Goal: Task Accomplishment & Management: Use online tool/utility

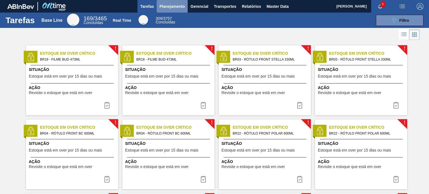
click at [168, 6] on span "Planejamento" at bounding box center [171, 6] width 25 height 7
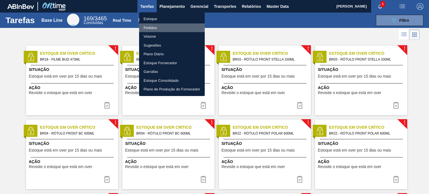
click at [158, 26] on li "Pedidos" at bounding box center [172, 27] width 66 height 9
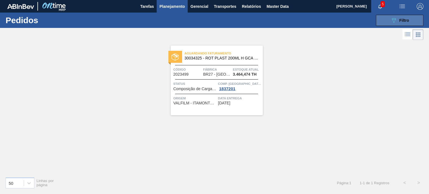
click at [389, 22] on button "089F7B8B-B2A5-4AFE-B5C0-19BA573D28AC Filtro" at bounding box center [399, 20] width 47 height 11
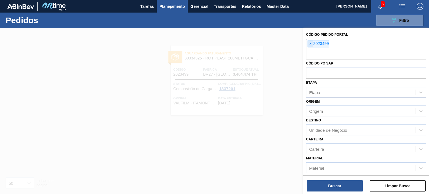
click at [311, 42] on span "×" at bounding box center [310, 44] width 5 height 7
paste input "2019924"
type input "2019924"
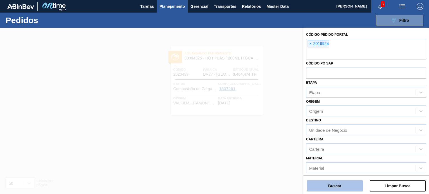
click at [342, 186] on button "Buscar" at bounding box center [335, 185] width 56 height 11
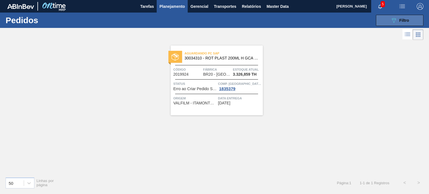
click at [383, 23] on button "089F7B8B-B2A5-4AFE-B5C0-19BA573D28AC Filtro" at bounding box center [399, 20] width 47 height 11
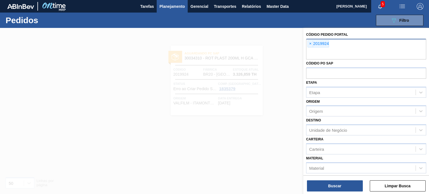
drag, startPoint x: 310, startPoint y: 42, endPoint x: 312, endPoint y: 45, distance: 4.0
click at [312, 42] on span "×" at bounding box center [310, 44] width 5 height 7
paste input "2019878"
type input "2019878"
click at [341, 178] on div "Buscar Limpar Busca" at bounding box center [366, 183] width 126 height 16
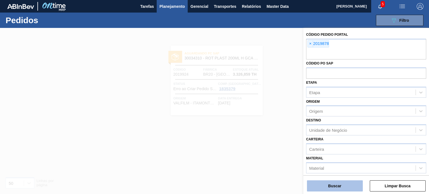
click at [336, 183] on button "Buscar" at bounding box center [335, 185] width 56 height 11
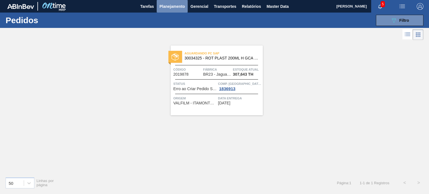
click at [163, 5] on span "Planejamento" at bounding box center [171, 6] width 25 height 7
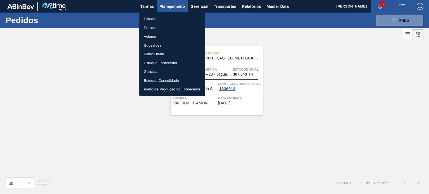
click at [158, 14] on ul "Estoque Pedidos Volume Sugestões Plano Diário Estoque Fornecedor Garrafas Estoq…" at bounding box center [172, 54] width 66 height 84
click at [156, 16] on li "Estoque" at bounding box center [172, 19] width 66 height 9
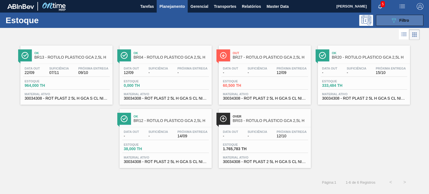
click at [384, 22] on button "089F7B8B-B2A5-4AFE-B5C0-19BA573D28AC Filtro" at bounding box center [399, 20] width 47 height 11
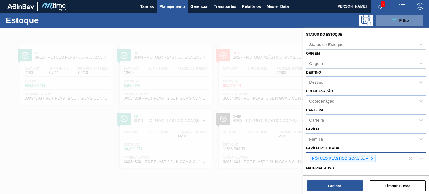
click at [372, 157] on icon at bounding box center [372, 159] width 4 height 4
type Rotulada "gca 2l h"
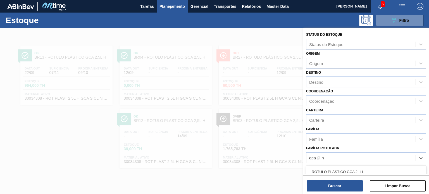
drag, startPoint x: 399, startPoint y: 169, endPoint x: 394, endPoint y: 167, distance: 5.1
click at [397, 168] on div "RÓTULO PLÁSTICO GCA 2L H" at bounding box center [366, 172] width 120 height 10
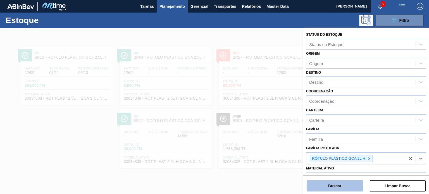
click at [350, 184] on button "Buscar" at bounding box center [335, 185] width 56 height 11
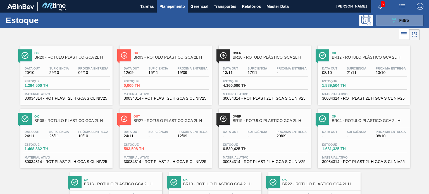
click at [168, 7] on span "Planejamento" at bounding box center [171, 6] width 25 height 7
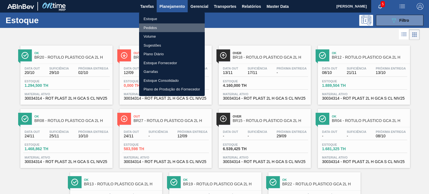
click at [152, 28] on li "Pedidos" at bounding box center [172, 27] width 66 height 9
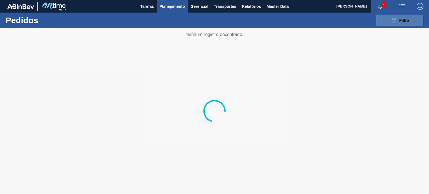
click at [403, 21] on span "Filtro" at bounding box center [404, 20] width 10 height 4
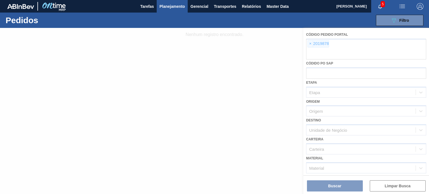
click at [318, 51] on div at bounding box center [214, 111] width 429 height 166
click at [315, 44] on div at bounding box center [214, 111] width 429 height 166
click at [311, 43] on div at bounding box center [214, 111] width 429 height 166
click at [309, 45] on div at bounding box center [214, 111] width 429 height 166
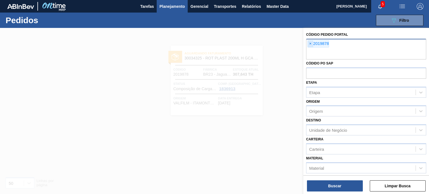
click at [311, 45] on span "×" at bounding box center [310, 44] width 5 height 7
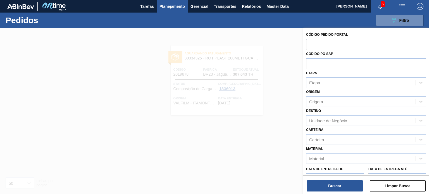
paste input "2020034"
type input "2020034"
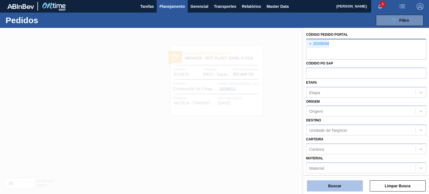
click at [334, 182] on button "Buscar" at bounding box center [335, 185] width 56 height 11
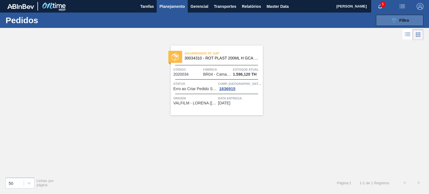
click at [389, 20] on button "089F7B8B-B2A5-4AFE-B5C0-19BA573D28AC Filtro" at bounding box center [399, 20] width 47 height 11
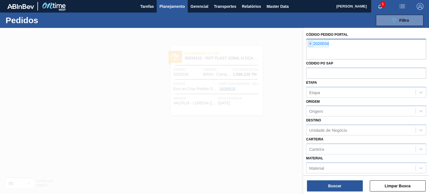
click at [313, 42] on span "×" at bounding box center [310, 44] width 5 height 7
paste input "2020033"
type input "2020033"
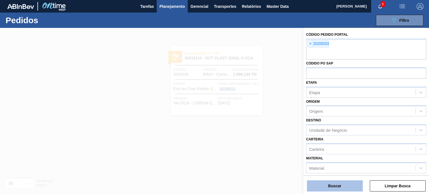
click at [341, 182] on button "Buscar" at bounding box center [335, 185] width 56 height 11
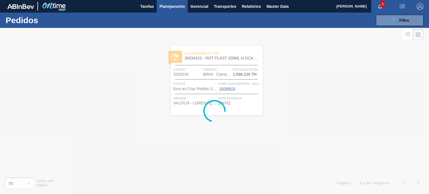
drag, startPoint x: 263, startPoint y: 75, endPoint x: 240, endPoint y: 73, distance: 23.2
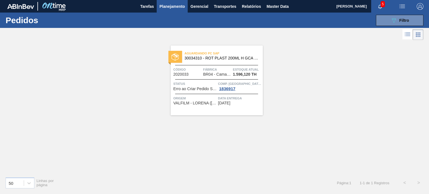
drag, startPoint x: 240, startPoint y: 73, endPoint x: 229, endPoint y: 74, distance: 10.9
click at [379, 24] on button "089F7B8B-B2A5-4AFE-B5C0-19BA573D28AC Filtro" at bounding box center [399, 20] width 47 height 11
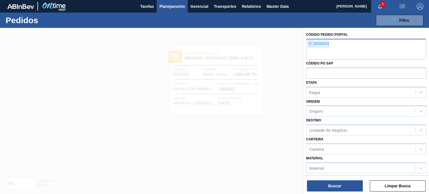
click at [311, 43] on span "×" at bounding box center [310, 44] width 5 height 7
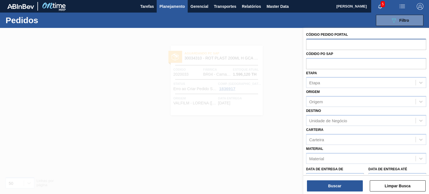
paste input "2023052"
type input "2023052"
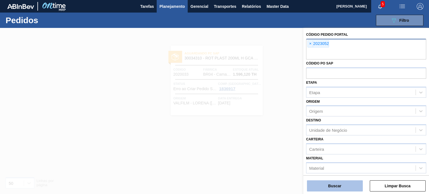
click at [351, 183] on button "Buscar" at bounding box center [335, 185] width 56 height 11
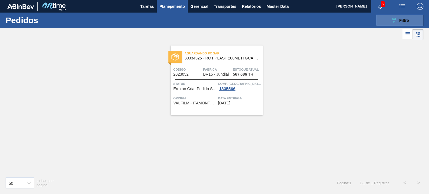
click at [380, 23] on button "089F7B8B-B2A5-4AFE-B5C0-19BA573D28AC Filtro" at bounding box center [399, 20] width 47 height 11
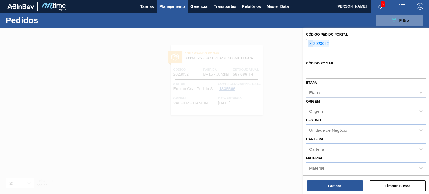
click at [310, 44] on span "×" at bounding box center [310, 44] width 5 height 7
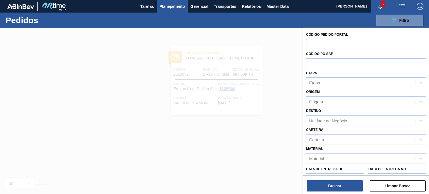
paste input "2023687"
type input "2023687"
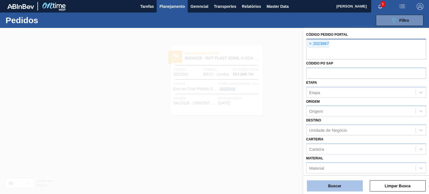
click at [354, 189] on button "Buscar" at bounding box center [335, 185] width 56 height 11
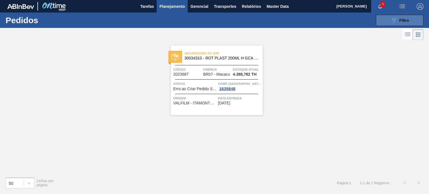
click at [393, 19] on icon at bounding box center [394, 20] width 4 height 5
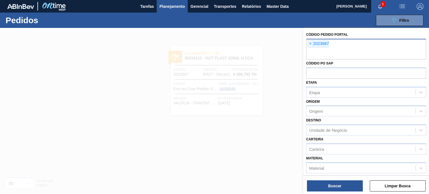
click at [310, 43] on span "×" at bounding box center [310, 44] width 5 height 7
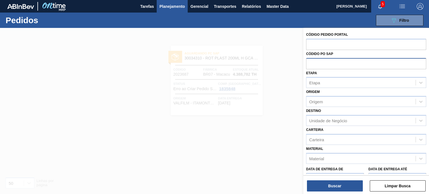
paste input "2023528"
type input "2023528"
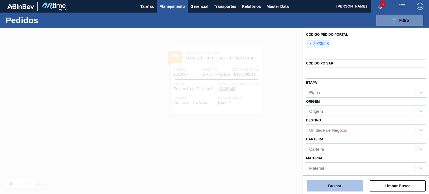
click at [339, 182] on button "Buscar" at bounding box center [335, 185] width 56 height 11
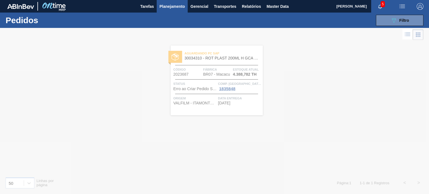
drag, startPoint x: 201, startPoint y: 75, endPoint x: 206, endPoint y: 74, distance: 4.6
click at [202, 75] on div at bounding box center [214, 111] width 429 height 166
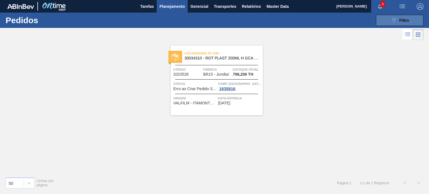
click at [396, 20] on icon "089F7B8B-B2A5-4AFE-B5C0-19BA573D28AC" at bounding box center [394, 20] width 7 height 7
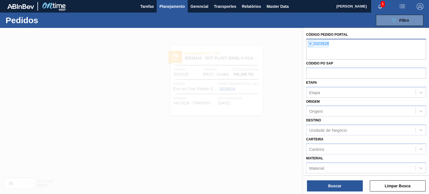
click at [311, 42] on span "×" at bounding box center [310, 44] width 5 height 7
paste input "2023687"
type input "2023687"
click at [340, 180] on div "Buscar Limpar Busca" at bounding box center [366, 183] width 126 height 16
click at [339, 184] on button "Buscar" at bounding box center [335, 185] width 56 height 11
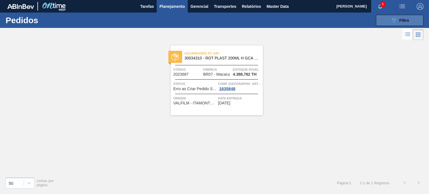
click at [399, 16] on button "089F7B8B-B2A5-4AFE-B5C0-19BA573D28AC Filtro" at bounding box center [399, 20] width 47 height 11
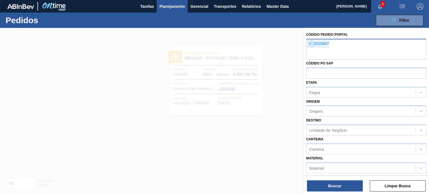
click at [309, 46] on span "×" at bounding box center [310, 44] width 5 height 7
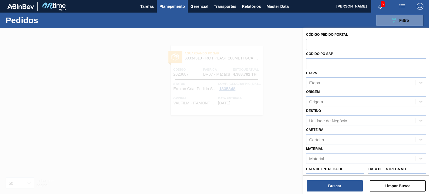
paste input "2023501"
type input "2023501"
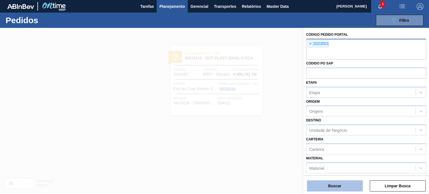
click at [341, 185] on button "Buscar" at bounding box center [335, 185] width 56 height 11
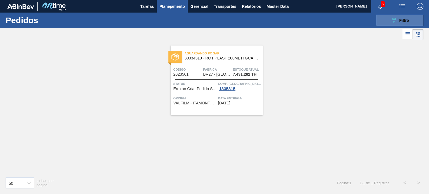
click at [384, 22] on button "089F7B8B-B2A5-4AFE-B5C0-19BA573D28AC Filtro" at bounding box center [399, 20] width 47 height 11
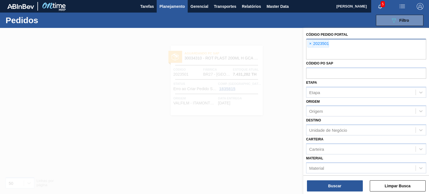
click at [310, 43] on span "×" at bounding box center [310, 44] width 5 height 7
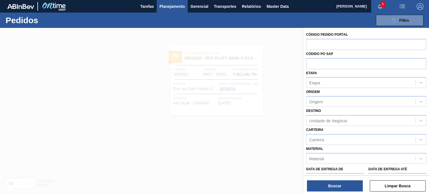
paste input "2023053"
type input "2023053"
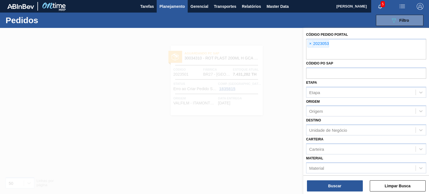
click at [343, 175] on div "Data de Entrega de" at bounding box center [335, 184] width 58 height 19
click at [342, 182] on button "Buscar" at bounding box center [335, 185] width 56 height 11
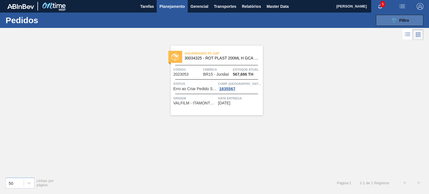
click at [400, 21] on span "Filtro" at bounding box center [404, 20] width 10 height 4
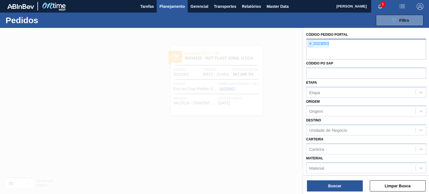
click at [310, 47] on span "×" at bounding box center [310, 44] width 5 height 7
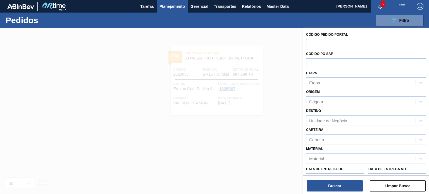
paste input "2023048"
type input "2023048"
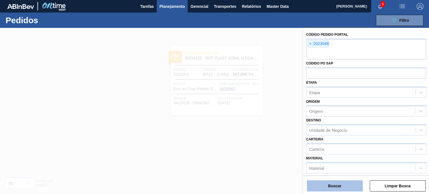
click at [343, 183] on button "Buscar" at bounding box center [335, 185] width 56 height 11
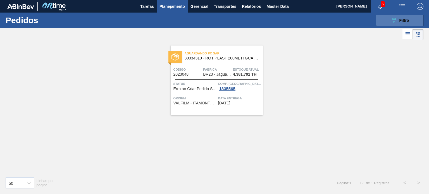
click at [390, 24] on button "089F7B8B-B2A5-4AFE-B5C0-19BA573D28AC Filtro" at bounding box center [399, 20] width 47 height 11
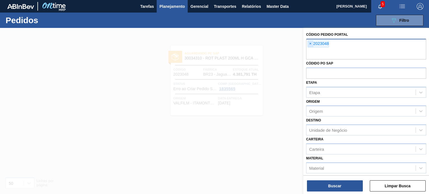
click at [309, 43] on span "×" at bounding box center [310, 44] width 5 height 7
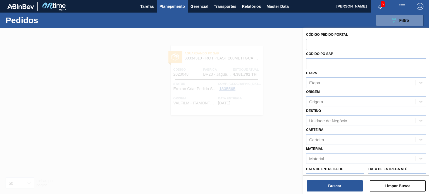
paste input "2025639"
type input "2025639"
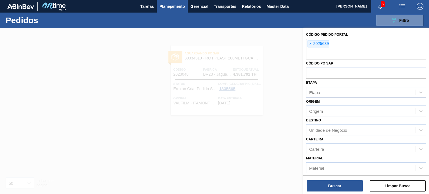
click at [343, 179] on div "Buscar Limpar Busca" at bounding box center [366, 183] width 126 height 16
click at [341, 183] on button "Buscar" at bounding box center [335, 185] width 56 height 11
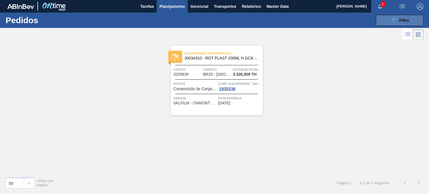
click at [383, 22] on button "089F7B8B-B2A5-4AFE-B5C0-19BA573D28AC Filtro" at bounding box center [399, 20] width 47 height 11
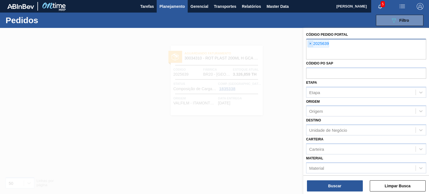
click at [309, 41] on span "×" at bounding box center [310, 44] width 5 height 7
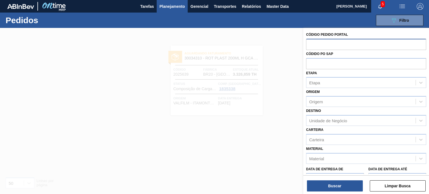
paste input "2019903"
type input "2019903"
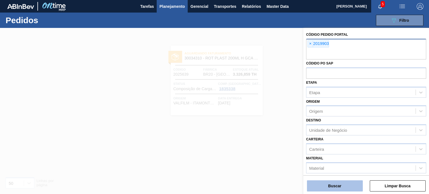
click at [344, 181] on button "Buscar" at bounding box center [335, 185] width 56 height 11
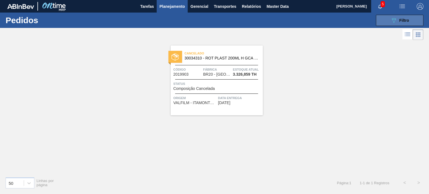
click at [384, 20] on button "089F7B8B-B2A5-4AFE-B5C0-19BA573D28AC Filtro" at bounding box center [399, 20] width 47 height 11
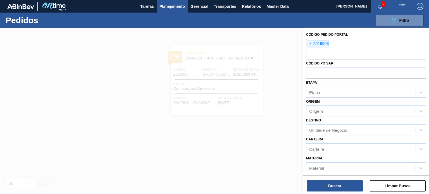
click at [309, 43] on span "×" at bounding box center [310, 44] width 5 height 7
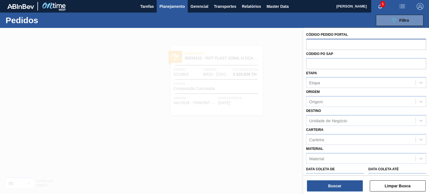
paste input "2023688"
type input "2023688"
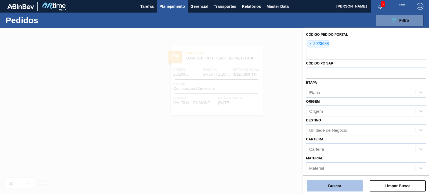
click at [344, 183] on button "Buscar" at bounding box center [335, 185] width 56 height 11
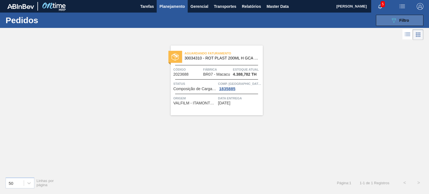
click at [382, 20] on button "089F7B8B-B2A5-4AFE-B5C0-19BA573D28AC Filtro" at bounding box center [399, 20] width 47 height 11
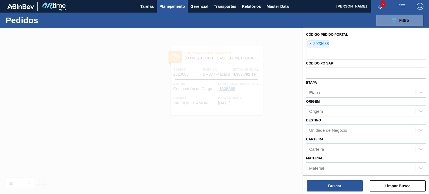
click at [310, 47] on div "× 2023688" at bounding box center [366, 49] width 120 height 21
click at [311, 43] on span "×" at bounding box center [310, 44] width 5 height 7
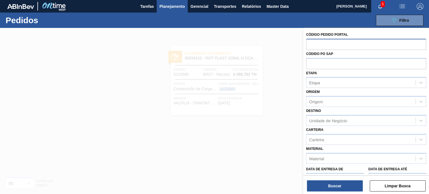
paste input "2023529"
type input "2023529"
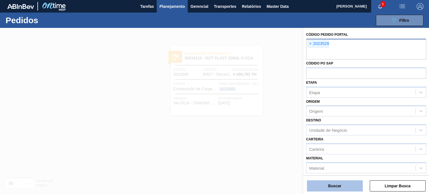
click at [333, 184] on button "Buscar" at bounding box center [335, 185] width 56 height 11
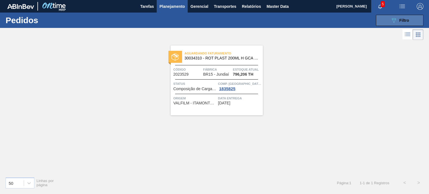
click at [383, 25] on button "089F7B8B-B2A5-4AFE-B5C0-19BA573D28AC Filtro" at bounding box center [399, 20] width 47 height 11
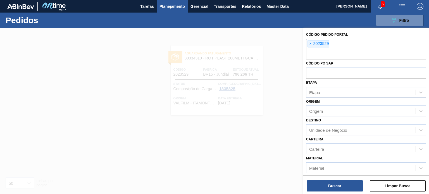
click at [273, 60] on div at bounding box center [214, 125] width 429 height 194
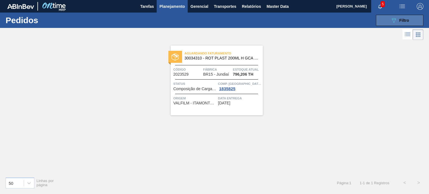
click at [380, 22] on button "089F7B8B-B2A5-4AFE-B5C0-19BA573D28AC Filtro" at bounding box center [399, 20] width 47 height 11
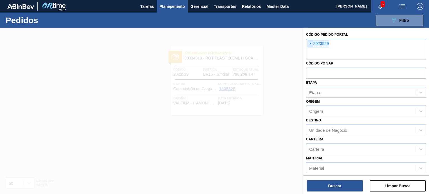
click at [312, 44] on span "×" at bounding box center [310, 44] width 5 height 7
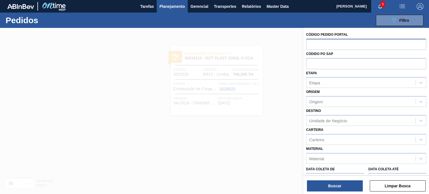
paste input "2023051"
type input "2023051]"
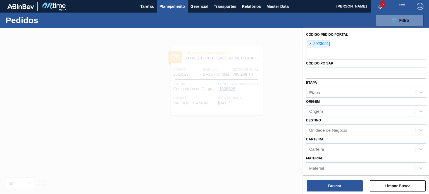
click at [310, 47] on span "×" at bounding box center [310, 44] width 5 height 7
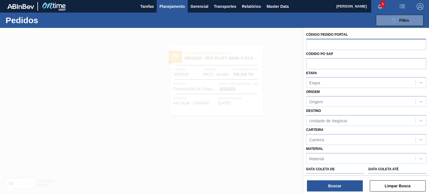
paste input "2023051"
type input "2023051"
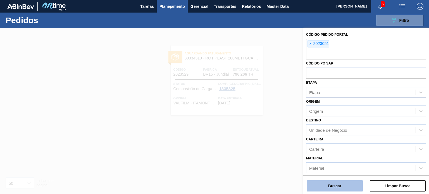
click at [341, 183] on button "Buscar" at bounding box center [335, 185] width 56 height 11
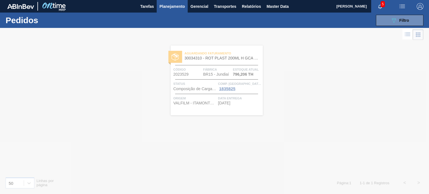
drag, startPoint x: 258, startPoint y: 94, endPoint x: 240, endPoint y: 83, distance: 21.0
drag, startPoint x: 240, startPoint y: 83, endPoint x: 137, endPoint y: 79, distance: 103.1
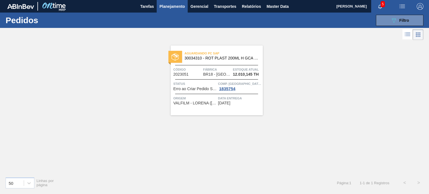
drag, startPoint x: 137, startPoint y: 79, endPoint x: 152, endPoint y: 55, distance: 28.4
click at [135, 50] on div "Aguardando PC SAP 30034310 - ROT PLAST 200ML H GCA S CL NIV25 Código 2023051 Fá…" at bounding box center [214, 106] width 429 height 131
click at [180, 5] on span "Planejamento" at bounding box center [171, 6] width 25 height 7
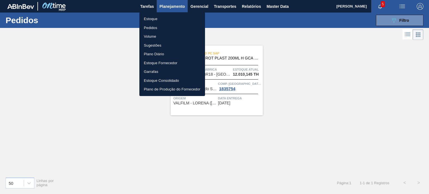
click at [166, 21] on li "Estoque" at bounding box center [172, 19] width 66 height 9
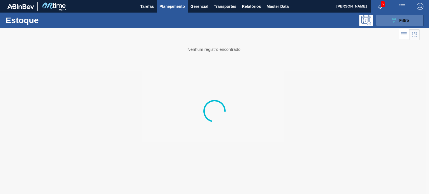
click at [401, 19] on span "Filtro" at bounding box center [404, 20] width 10 height 4
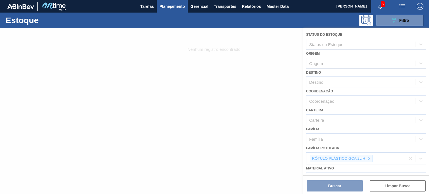
click at [368, 154] on div at bounding box center [214, 111] width 429 height 166
click at [370, 156] on div at bounding box center [214, 111] width 429 height 166
click at [369, 159] on div at bounding box center [214, 111] width 429 height 166
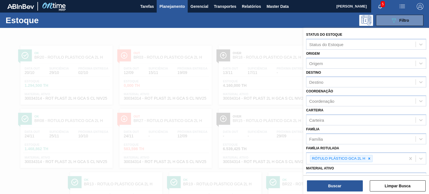
click at [369, 159] on icon at bounding box center [369, 159] width 4 height 4
type Rotulada "gca 200"
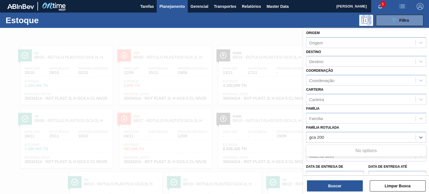
scroll to position [56, 0]
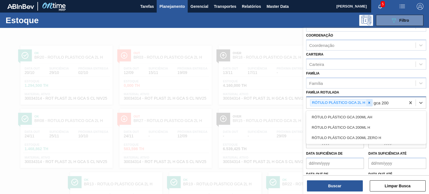
click at [370, 101] on icon at bounding box center [369, 103] width 4 height 4
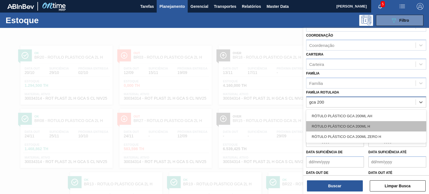
click at [366, 126] on div "RÓTULO PLÁSTICO GCA 200ML H" at bounding box center [366, 126] width 120 height 10
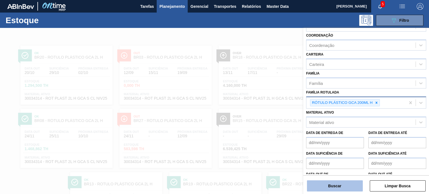
click at [351, 182] on button "Buscar" at bounding box center [335, 185] width 56 height 11
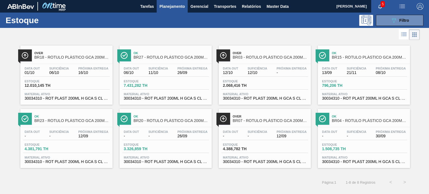
click at [182, 144] on div "Estoque 3.326,859 TH" at bounding box center [165, 148] width 87 height 10
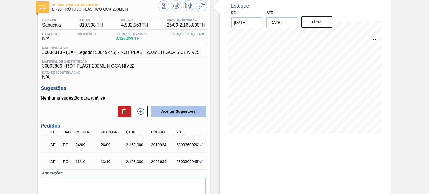
scroll to position [52, 0]
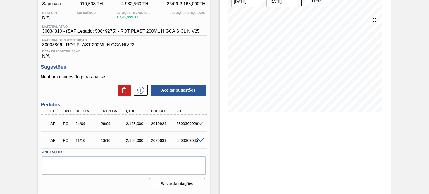
click at [160, 140] on div "2025639" at bounding box center [164, 140] width 28 height 4
copy div "2025639"
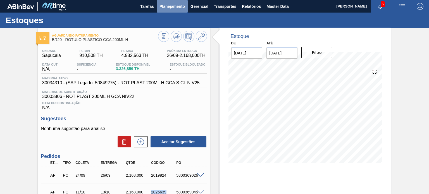
drag, startPoint x: 174, startPoint y: 7, endPoint x: 170, endPoint y: 17, distance: 10.7
click at [174, 8] on span "Planejamento" at bounding box center [171, 6] width 25 height 7
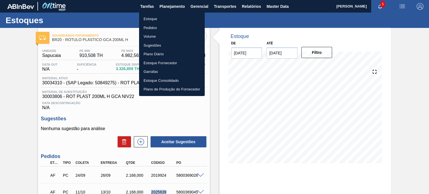
click at [161, 25] on li "Pedidos" at bounding box center [172, 27] width 66 height 9
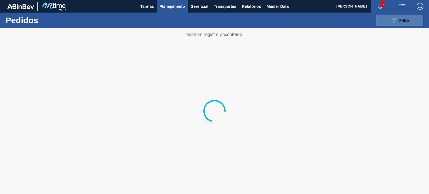
click at [388, 23] on button "089F7B8B-B2A5-4AFE-B5C0-19BA573D28AC Filtro" at bounding box center [399, 20] width 47 height 11
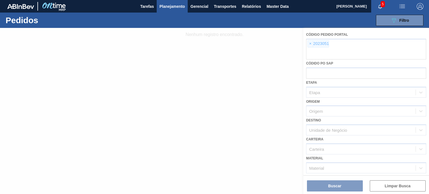
click at [306, 48] on div at bounding box center [214, 111] width 429 height 166
click at [313, 44] on div at bounding box center [214, 111] width 429 height 166
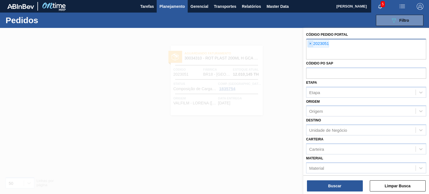
click at [310, 43] on span "×" at bounding box center [310, 44] width 5 height 7
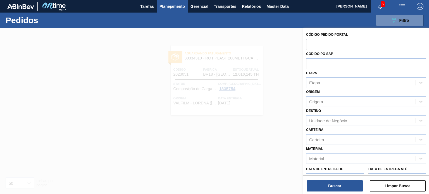
paste input "2023044"
type input "2023044"
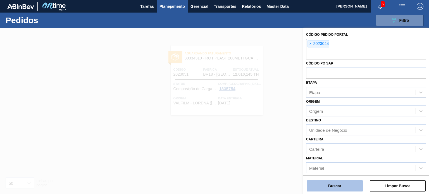
click at [345, 183] on button "Buscar" at bounding box center [335, 185] width 56 height 11
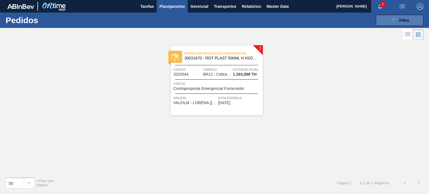
click at [391, 23] on button "089F7B8B-B2A5-4AFE-B5C0-19BA573D28AC Filtro" at bounding box center [399, 20] width 47 height 11
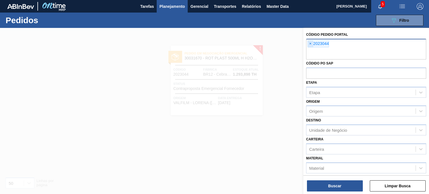
click at [311, 42] on span "×" at bounding box center [310, 44] width 5 height 7
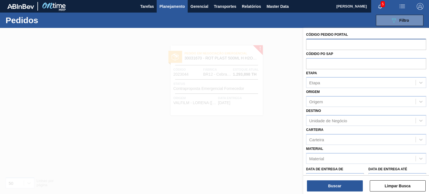
paste input "2023513"
type input "2023513"
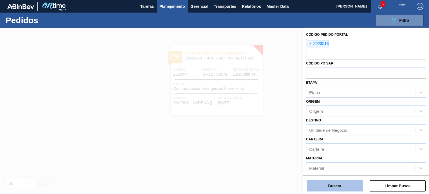
click at [356, 185] on button "Buscar" at bounding box center [335, 185] width 56 height 11
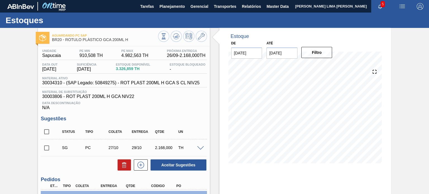
scroll to position [75, 0]
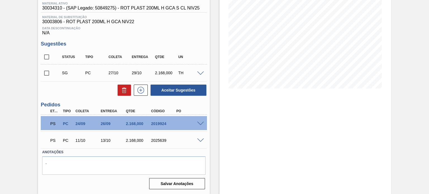
click at [200, 122] on span at bounding box center [200, 124] width 7 height 4
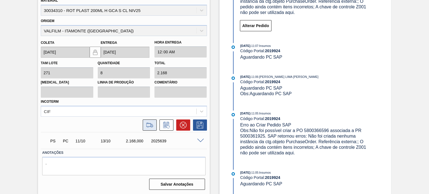
click at [150, 125] on icon at bounding box center [149, 125] width 9 height 7
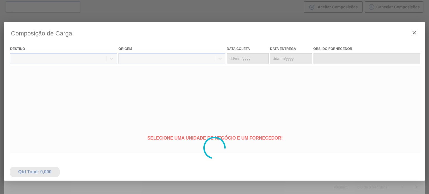
type coleta "24/09/2025"
type entrega "26/09/2025"
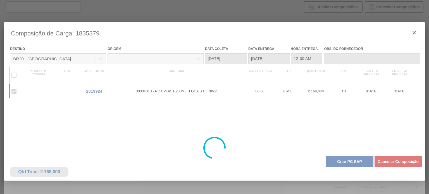
click at [351, 159] on div at bounding box center [214, 147] width 420 height 251
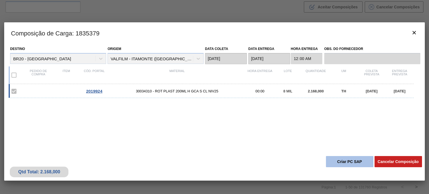
click at [349, 166] on button "Criar PC SAP" at bounding box center [349, 161] width 47 height 11
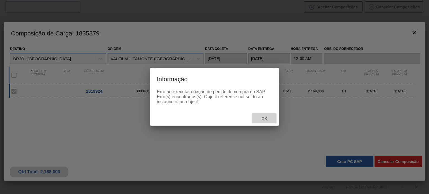
click at [267, 119] on span "Ok" at bounding box center [264, 118] width 15 height 4
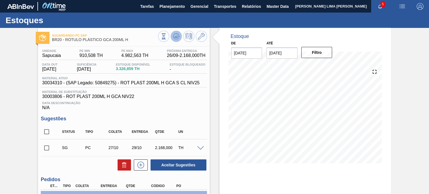
click at [173, 38] on icon at bounding box center [176, 36] width 7 height 7
click at [287, 54] on input "26/09/2025" at bounding box center [281, 52] width 31 height 11
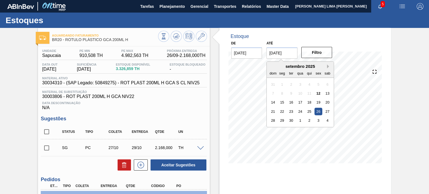
click at [327, 67] on button "Next Month" at bounding box center [329, 67] width 4 height 4
click at [328, 117] on div "31" at bounding box center [328, 121] width 8 height 8
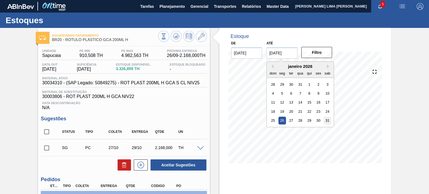
type input "31/01/2026"
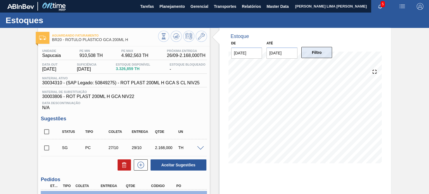
click at [316, 50] on button "Filtro" at bounding box center [316, 52] width 31 height 11
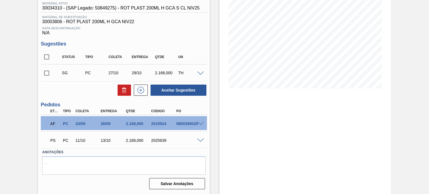
click at [199, 139] on span at bounding box center [200, 141] width 7 height 4
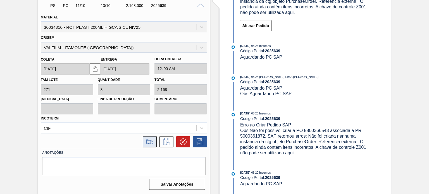
click at [150, 139] on icon at bounding box center [149, 142] width 9 height 7
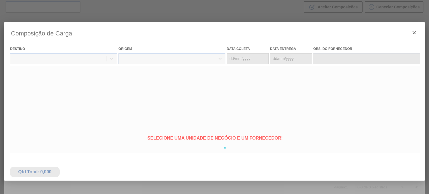
type coleta "11/10/2025"
type entrega "13/10/2025"
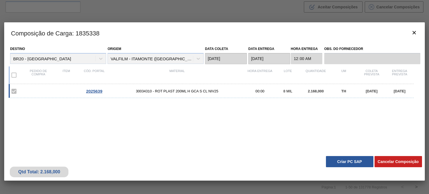
click at [345, 163] on button "Criar PC SAP" at bounding box center [349, 161] width 47 height 11
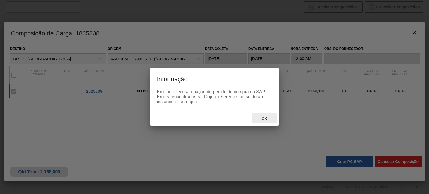
click at [270, 116] on span "Ok" at bounding box center [264, 118] width 15 height 4
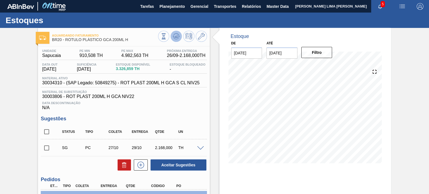
click at [175, 33] on icon at bounding box center [176, 36] width 7 height 7
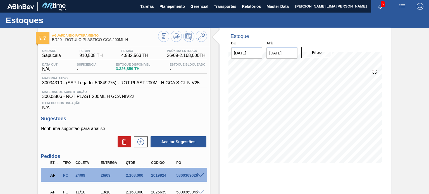
scroll to position [28, 0]
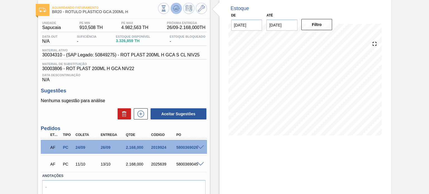
click at [172, 10] on button at bounding box center [176, 8] width 11 height 11
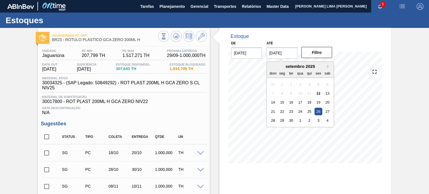
click at [283, 51] on input "26/09/2025" at bounding box center [281, 52] width 31 height 11
click at [329, 68] on button "Next Month" at bounding box center [329, 67] width 4 height 4
click at [327, 120] on div "3" at bounding box center [328, 121] width 8 height 8
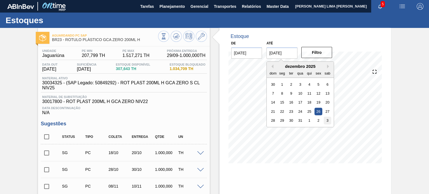
type input "[DATE]"
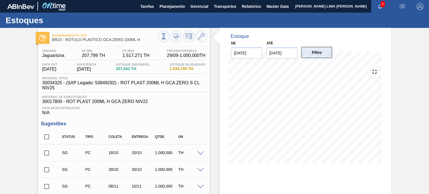
click at [317, 57] on button "Filtro" at bounding box center [316, 52] width 31 height 11
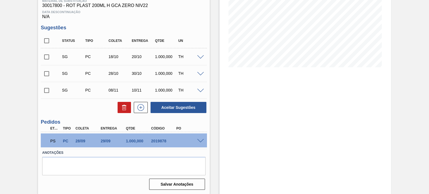
scroll to position [97, 0]
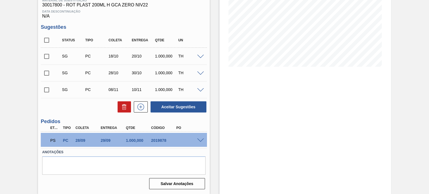
click at [197, 143] on div "PS PC 28/09 29/09 1.000,000 2019878" at bounding box center [122, 139] width 151 height 11
click at [196, 142] on div at bounding box center [201, 140] width 11 height 4
click at [197, 142] on span at bounding box center [200, 141] width 7 height 4
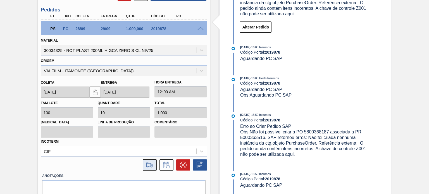
click at [146, 164] on icon at bounding box center [149, 165] width 9 height 7
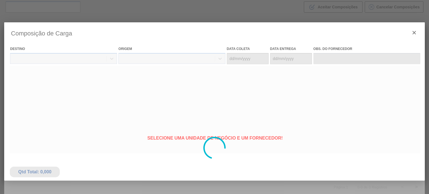
type coleta "28/09/2025"
type entrega "29/09/2025"
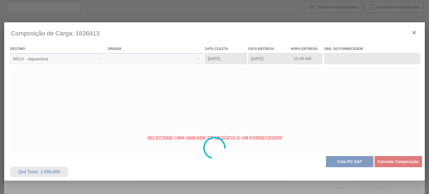
click at [336, 161] on div at bounding box center [214, 147] width 420 height 251
click at [340, 162] on div at bounding box center [214, 147] width 420 height 251
click at [341, 163] on div at bounding box center [214, 147] width 420 height 251
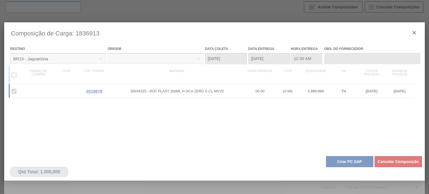
click at [340, 163] on div at bounding box center [214, 147] width 420 height 251
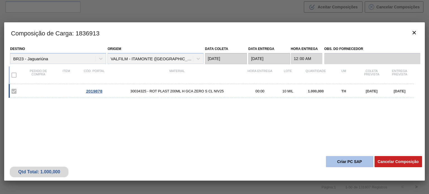
click at [339, 162] on button "Criar PC SAP" at bounding box center [349, 161] width 47 height 11
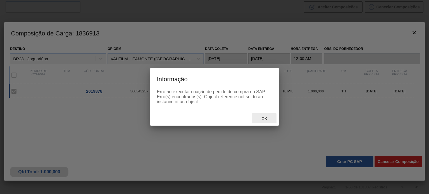
click at [259, 117] on span "Ok" at bounding box center [264, 118] width 15 height 4
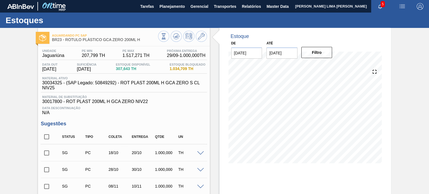
click at [179, 41] on div at bounding box center [182, 37] width 49 height 13
click at [176, 39] on icon at bounding box center [176, 36] width 7 height 7
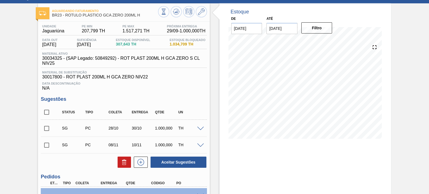
scroll to position [24, 0]
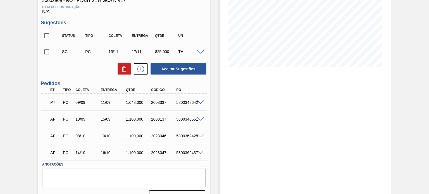
scroll to position [108, 0]
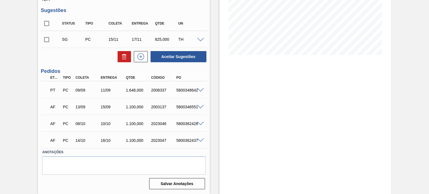
click at [201, 89] on span at bounding box center [200, 90] width 7 height 4
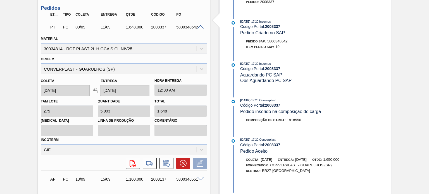
scroll to position [196, 0]
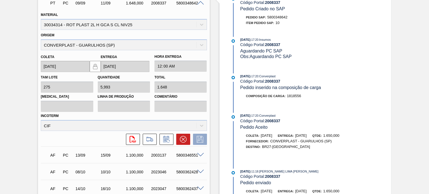
click at [307, 134] on span "[DATE]" at bounding box center [300, 136] width 11 height 4
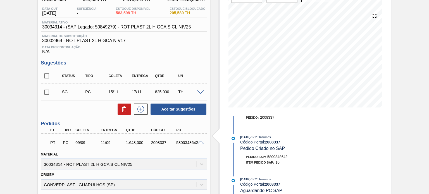
scroll to position [84, 0]
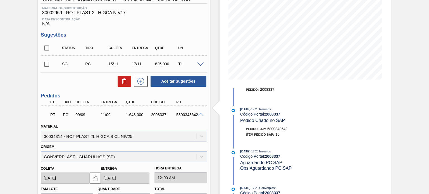
click at [203, 113] on span at bounding box center [200, 115] width 7 height 4
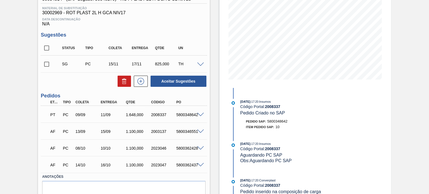
click at [200, 114] on span at bounding box center [200, 115] width 7 height 4
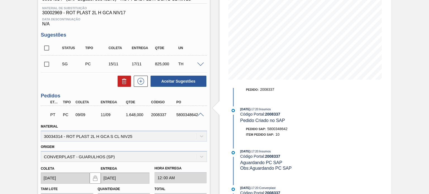
click at [197, 114] on span at bounding box center [200, 115] width 7 height 4
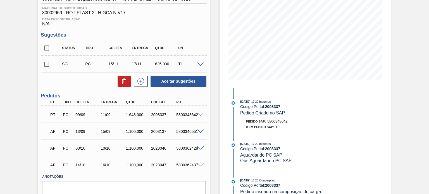
click at [197, 130] on span at bounding box center [200, 132] width 7 height 4
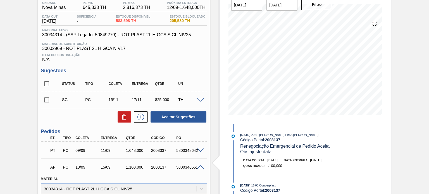
scroll to position [56, 0]
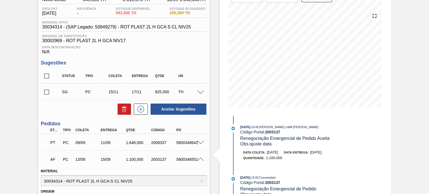
click at [199, 158] on span at bounding box center [200, 160] width 7 height 4
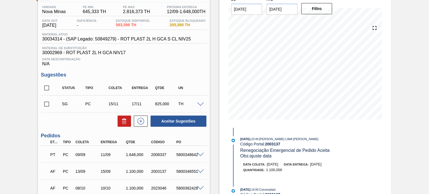
scroll to position [84, 0]
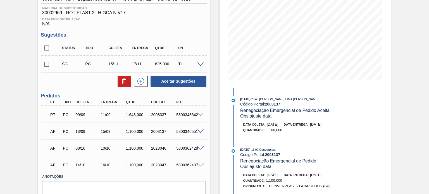
click at [199, 115] on span at bounding box center [200, 115] width 7 height 4
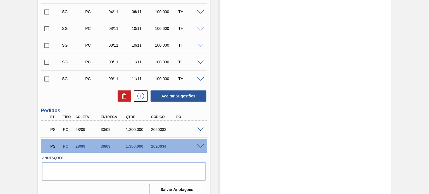
scroll to position [594, 0]
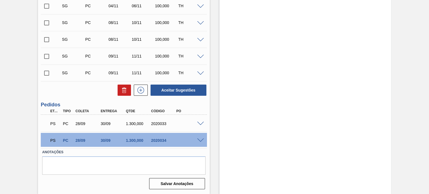
click at [201, 120] on div "PS PC 28/09 30/09 1.300,000 2020033" at bounding box center [124, 123] width 166 height 14
click at [201, 122] on span at bounding box center [200, 124] width 7 height 4
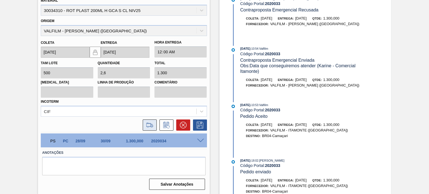
click at [152, 125] on icon at bounding box center [149, 125] width 9 height 7
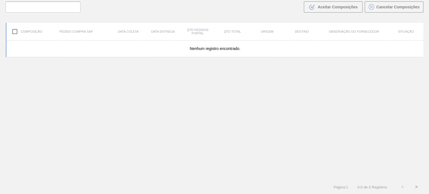
scroll to position [40, 0]
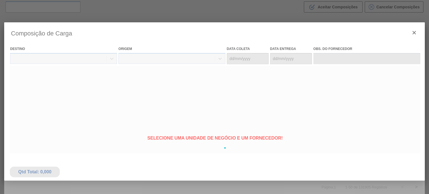
type coleta "[DATE]"
type entrega "[DATE]"
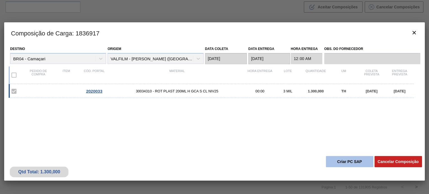
click at [336, 158] on button "Criar PC SAP" at bounding box center [349, 161] width 47 height 11
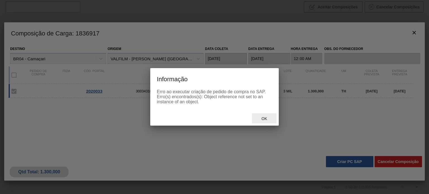
click at [263, 117] on span "Ok" at bounding box center [264, 118] width 15 height 4
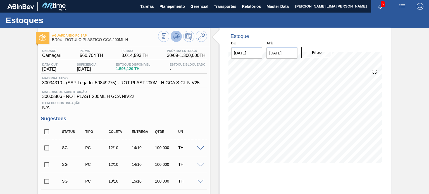
click at [179, 38] on icon at bounding box center [176, 36] width 7 height 7
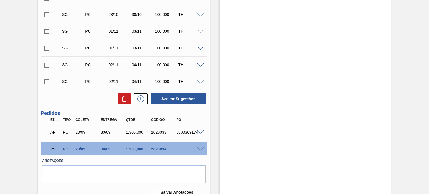
scroll to position [276, 0]
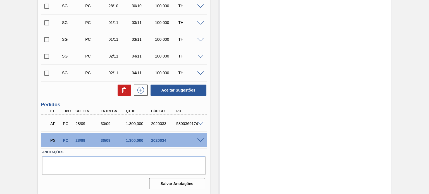
click at [198, 143] on div "PS PC 28/09 30/09 1.300,000 2020034" at bounding box center [124, 140] width 166 height 14
click at [200, 141] on span at bounding box center [200, 141] width 7 height 4
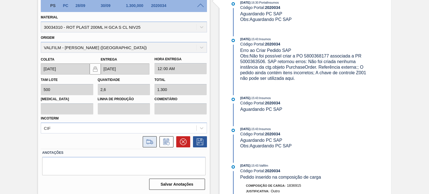
click at [152, 141] on icon at bounding box center [152, 142] width 3 height 3
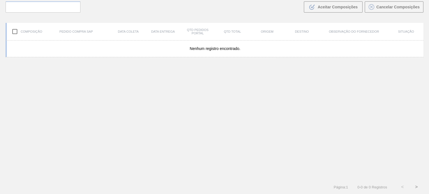
scroll to position [40, 0]
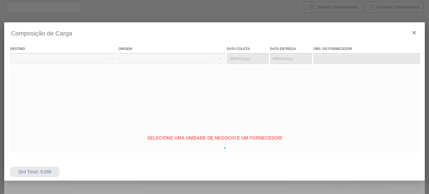
type coleta "[DATE]"
type entrega "30/09/2025"
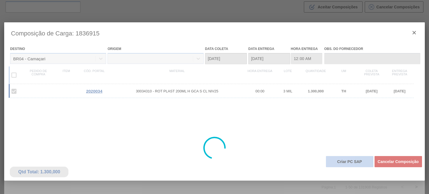
click at [325, 158] on div "Qtd Total: 1.300,000 Cancelar Composição Criar PC SAP" at bounding box center [214, 166] width 420 height 27
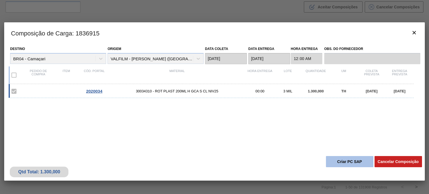
click at [335, 159] on button "Criar PC SAP" at bounding box center [349, 161] width 47 height 11
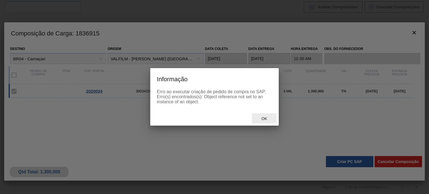
click at [271, 116] on div "Ok" at bounding box center [264, 118] width 25 height 10
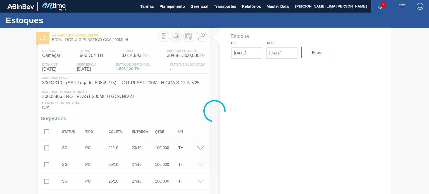
click at [175, 38] on div at bounding box center [214, 111] width 429 height 166
click at [173, 36] on div at bounding box center [214, 111] width 429 height 166
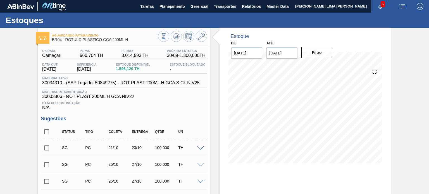
click at [173, 36] on icon at bounding box center [176, 36] width 7 height 7
click at [175, 36] on icon at bounding box center [176, 36] width 7 height 7
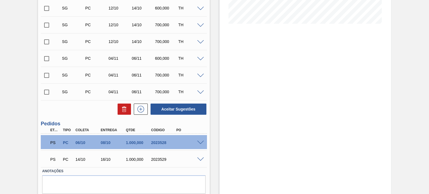
scroll to position [159, 0]
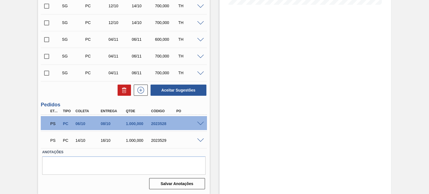
click at [199, 123] on span at bounding box center [200, 124] width 7 height 4
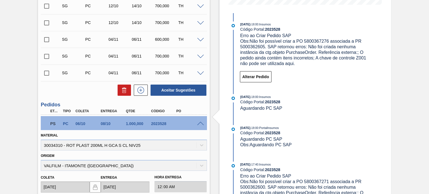
scroll to position [294, 0]
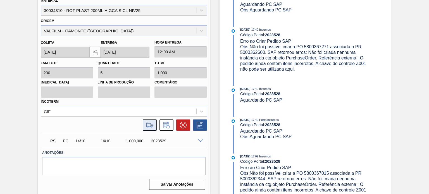
click at [151, 124] on icon at bounding box center [149, 125] width 9 height 7
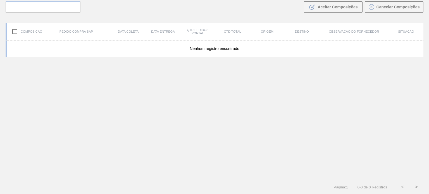
scroll to position [40, 0]
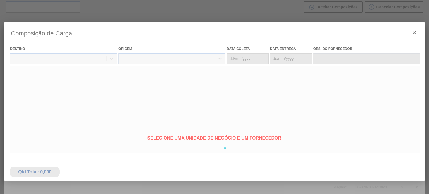
type coleta "06/10/2025"
type entrega "08/10/2025"
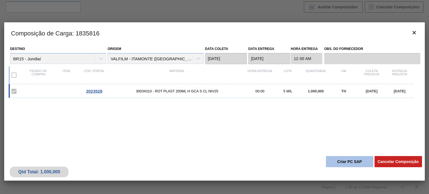
click at [340, 162] on button "Criar PC SAP" at bounding box center [349, 161] width 47 height 11
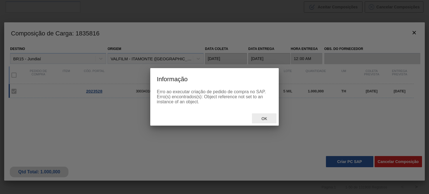
click at [264, 116] on div "Ok" at bounding box center [264, 118] width 25 height 10
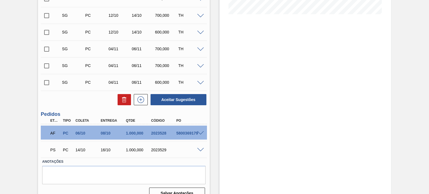
scroll to position [159, 0]
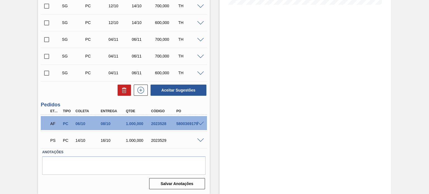
click at [199, 142] on span at bounding box center [200, 141] width 7 height 4
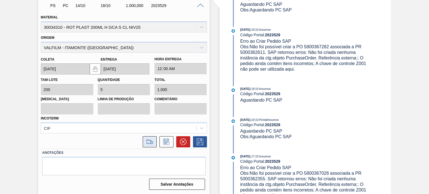
click at [154, 141] on button at bounding box center [150, 141] width 14 height 11
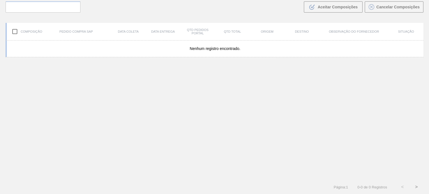
scroll to position [40, 0]
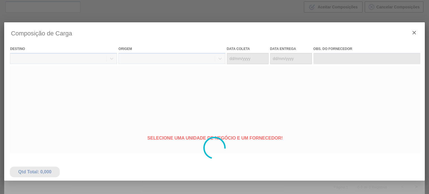
type coleta "14/10/2025"
type entrega "16/10/2025"
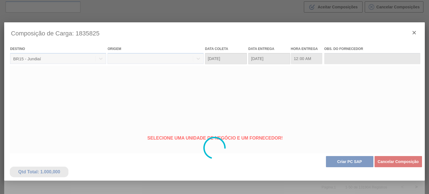
click at [352, 162] on div at bounding box center [214, 147] width 420 height 251
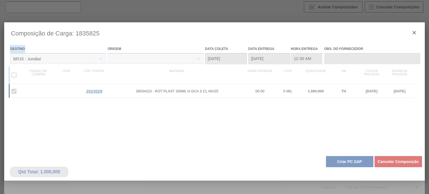
click at [351, 162] on div at bounding box center [214, 147] width 420 height 251
click at [351, 162] on button "Criar PC SAP" at bounding box center [349, 161] width 47 height 11
click at [351, 162] on div at bounding box center [214, 147] width 420 height 251
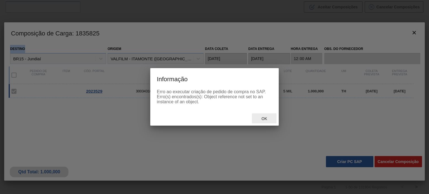
click at [261, 116] on span "Ok" at bounding box center [264, 118] width 15 height 4
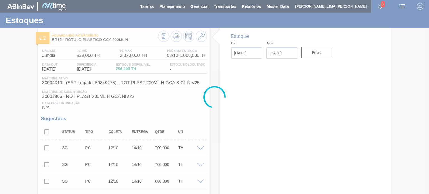
click at [180, 39] on div at bounding box center [214, 97] width 429 height 194
click at [178, 39] on div at bounding box center [214, 97] width 429 height 194
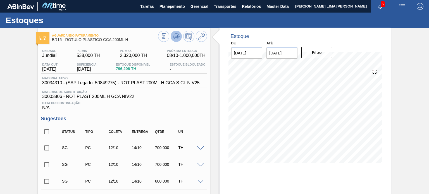
click at [176, 42] on button at bounding box center [176, 36] width 11 height 11
click at [175, 41] on button at bounding box center [176, 36] width 11 height 11
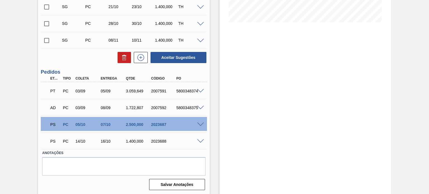
scroll to position [142, 0]
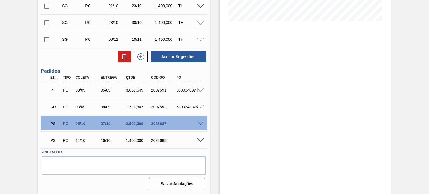
click at [202, 124] on span at bounding box center [200, 124] width 7 height 4
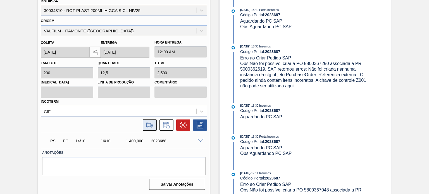
click at [147, 123] on icon at bounding box center [149, 125] width 9 height 7
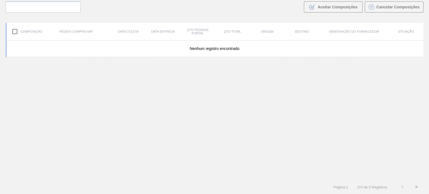
scroll to position [40, 0]
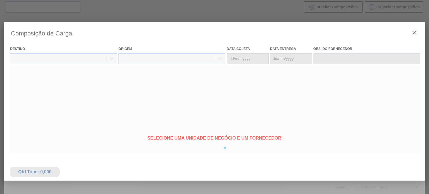
type coleta "[DATE]"
type entrega "[DATE]"
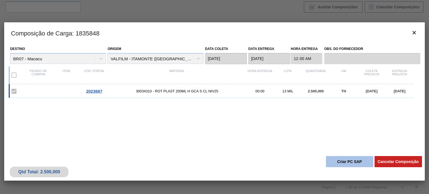
click at [345, 159] on button "Criar PC SAP" at bounding box center [349, 161] width 47 height 11
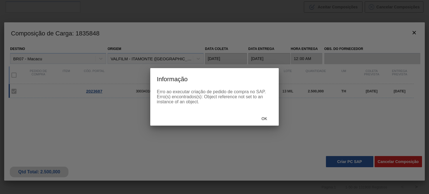
click at [261, 116] on div "Ok" at bounding box center [264, 118] width 25 height 10
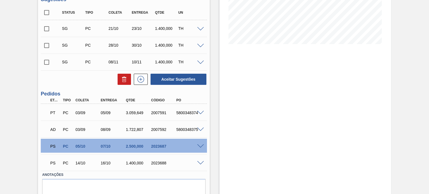
scroll to position [142, 0]
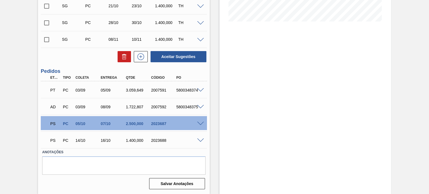
click at [199, 125] on span at bounding box center [200, 124] width 7 height 4
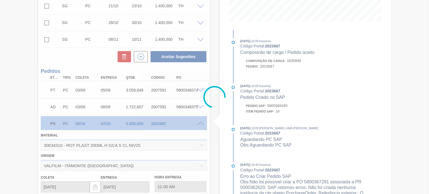
click at [199, 125] on div at bounding box center [214, 97] width 429 height 194
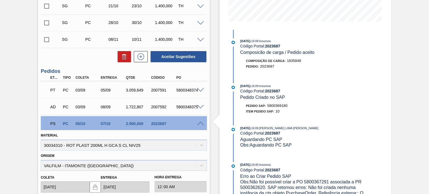
drag, startPoint x: 199, startPoint y: 124, endPoint x: 198, endPoint y: 129, distance: 4.5
click at [198, 124] on span at bounding box center [200, 124] width 7 height 4
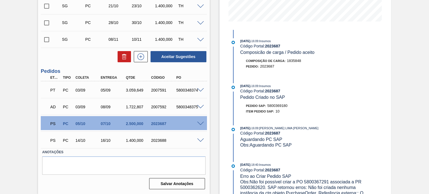
click at [203, 143] on div "PS PC 14/10 16/10 1.400,000 2023688" at bounding box center [124, 140] width 166 height 14
click at [201, 142] on span at bounding box center [200, 141] width 7 height 4
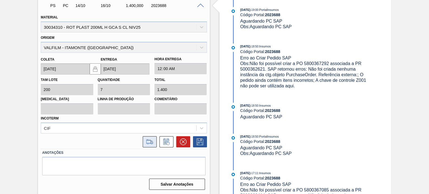
click at [150, 139] on icon at bounding box center [149, 142] width 9 height 7
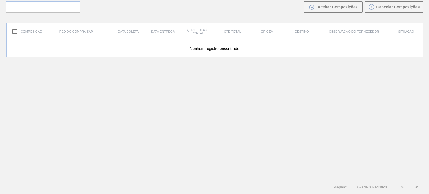
scroll to position [40, 0]
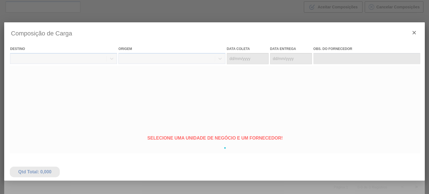
type coleta "[DATE]"
type entrega "[DATE]"
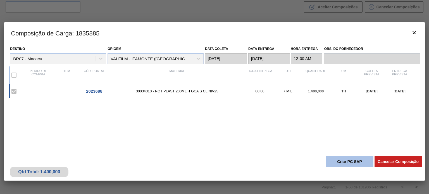
click at [344, 164] on button "Criar PC SAP" at bounding box center [349, 161] width 47 height 11
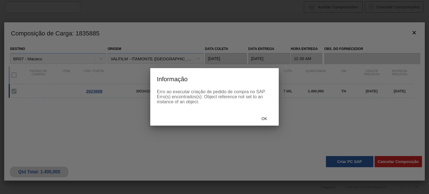
click at [261, 118] on span "Ok" at bounding box center [264, 118] width 15 height 4
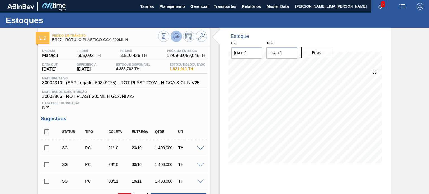
click at [173, 37] on icon at bounding box center [176, 37] width 6 height 3
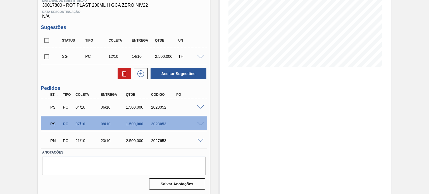
scroll to position [97, 0]
click at [200, 108] on span at bounding box center [200, 107] width 7 height 4
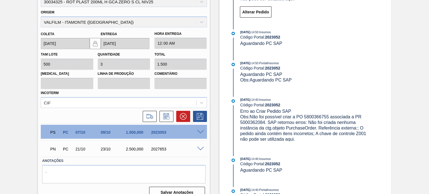
scroll to position [232, 0]
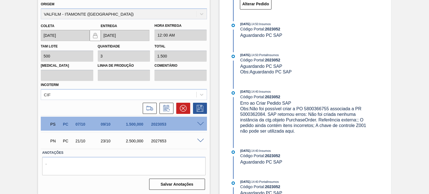
click at [157, 113] on div at bounding box center [165, 108] width 17 height 11
click at [154, 111] on button at bounding box center [150, 108] width 14 height 11
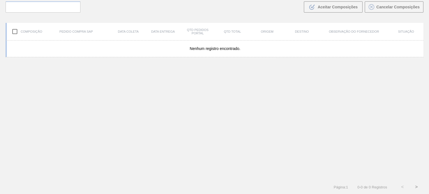
scroll to position [40, 0]
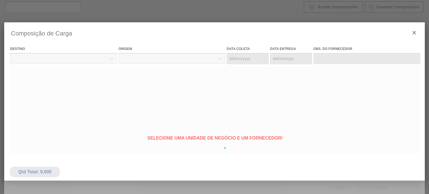
type coleta "04/10/2025"
type entrega "[DATE]"
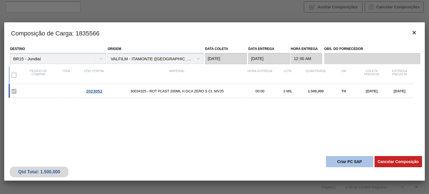
click at [360, 162] on button "Criar PC SAP" at bounding box center [349, 161] width 47 height 11
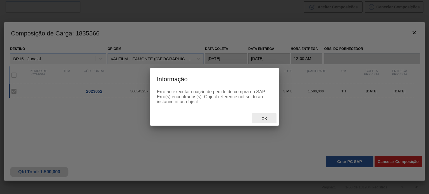
click at [259, 120] on span "Ok" at bounding box center [264, 118] width 15 height 4
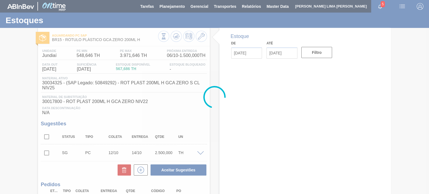
click at [175, 38] on div at bounding box center [214, 97] width 429 height 194
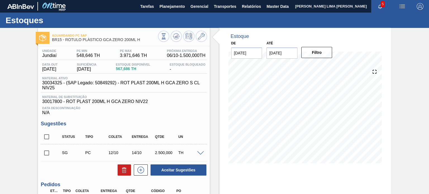
click at [175, 38] on icon at bounding box center [176, 36] width 7 height 7
click at [176, 40] on button at bounding box center [176, 36] width 11 height 11
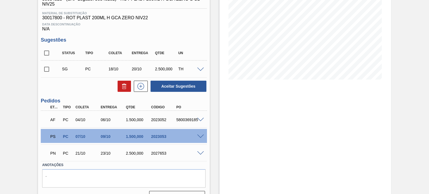
scroll to position [97, 0]
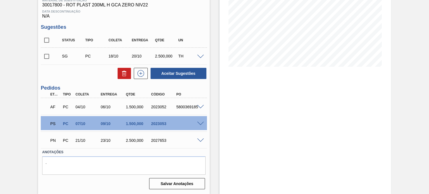
click at [199, 124] on span at bounding box center [200, 124] width 7 height 4
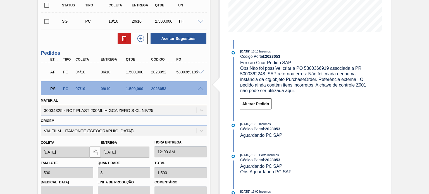
scroll to position [232, 0]
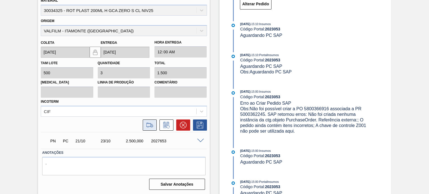
click at [149, 122] on icon at bounding box center [149, 125] width 9 height 7
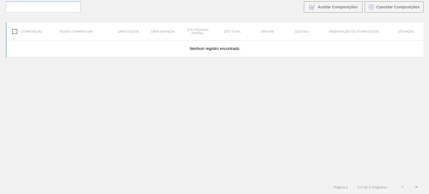
scroll to position [40, 0]
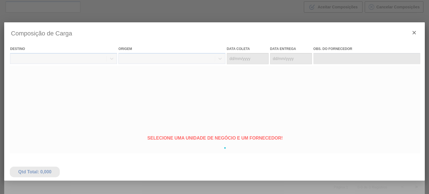
type coleta "07/10/2025"
type entrega "09/10/2025"
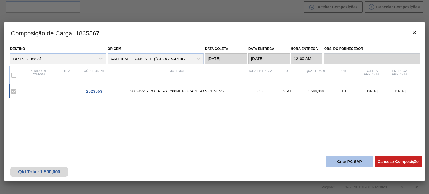
click at [341, 163] on button "Criar PC SAP" at bounding box center [349, 161] width 47 height 11
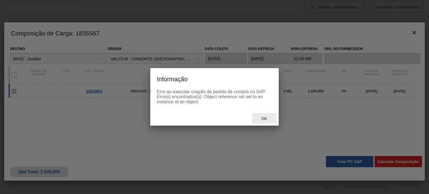
click at [266, 118] on span "Ok" at bounding box center [264, 118] width 15 height 4
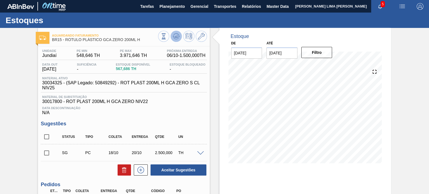
click at [171, 37] on button at bounding box center [176, 36] width 11 height 11
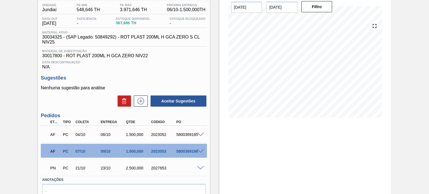
scroll to position [18, 0]
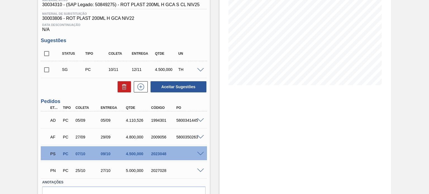
scroll to position [108, 0]
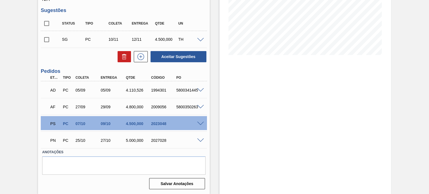
click at [196, 125] on div at bounding box center [201, 123] width 11 height 4
click at [199, 122] on span at bounding box center [200, 124] width 7 height 4
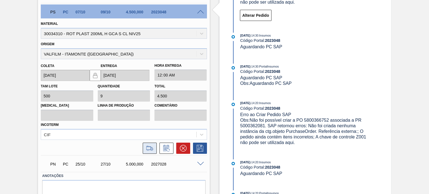
click at [149, 147] on icon at bounding box center [149, 148] width 9 height 7
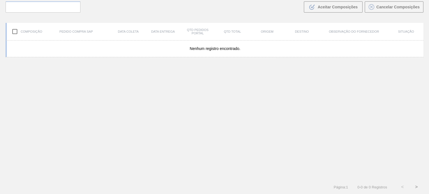
scroll to position [40, 0]
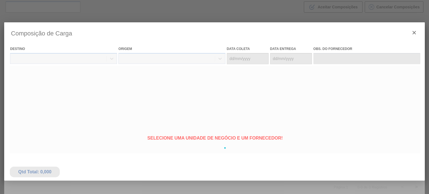
type coleta "[DATE]"
type entrega "[DATE]"
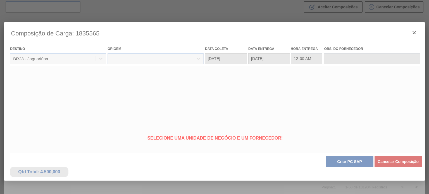
click at [320, 159] on div at bounding box center [214, 147] width 420 height 251
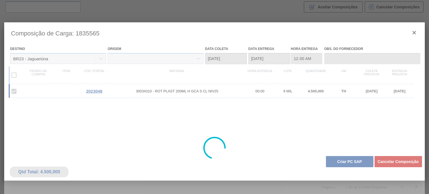
click at [326, 159] on div at bounding box center [214, 147] width 420 height 251
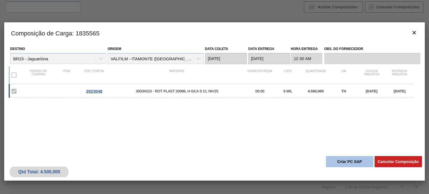
click at [331, 161] on button "Criar PC SAP" at bounding box center [349, 161] width 47 height 11
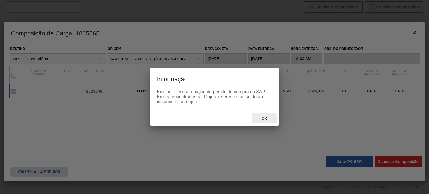
click at [270, 119] on span "Ok" at bounding box center [264, 118] width 15 height 4
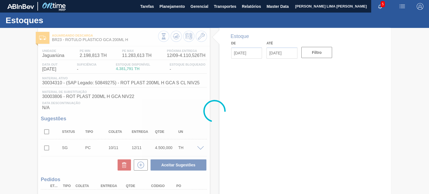
type input "[DATE]"
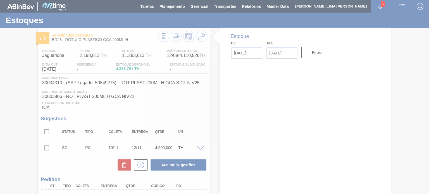
click at [179, 39] on div at bounding box center [214, 97] width 429 height 194
click at [178, 38] on div at bounding box center [214, 97] width 429 height 194
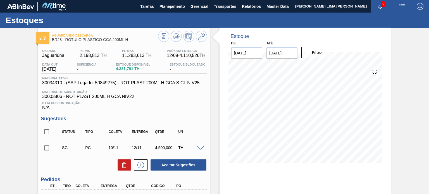
click at [174, 35] on icon at bounding box center [176, 36] width 7 height 7
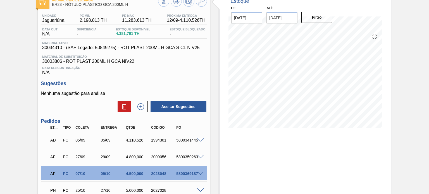
scroll to position [28, 0]
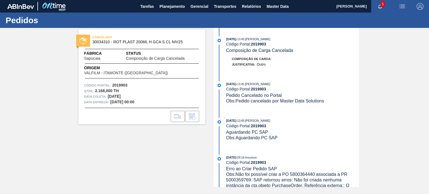
click at [178, 68] on div "Origem VALFILM - [GEOGRAPHIC_DATA] ([GEOGRAPHIC_DATA])" at bounding box center [141, 70] width 127 height 10
click at [177, 65] on div "CANCELADO 30034310 - ROT PLAST 200ML H GCA S CL NIV25 Fábrica Sapucaia Status C…" at bounding box center [141, 76] width 127 height 95
click at [143, 68] on span "Origem" at bounding box center [134, 68] width 100 height 6
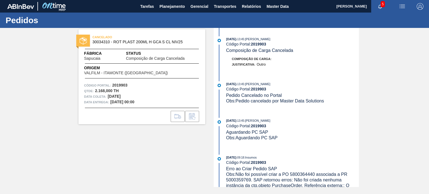
scroll to position [28, 0]
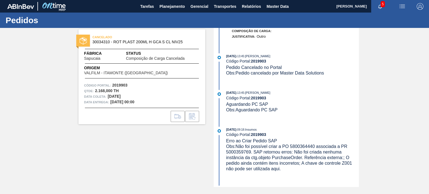
click at [281, 72] on div "Obs: Pedido cancelado por Master Data Solutions" at bounding box center [292, 73] width 133 height 6
click at [282, 74] on span "Obs: Pedido cancelado por Master Data Solutions" at bounding box center [275, 73] width 98 height 5
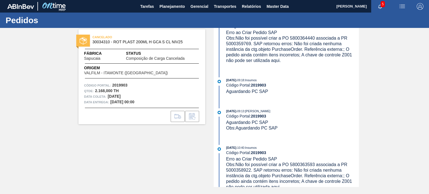
scroll to position [84, 0]
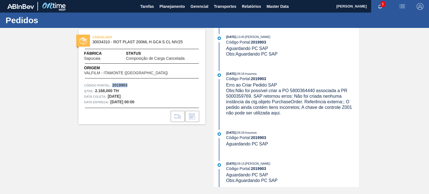
drag, startPoint x: 130, startPoint y: 86, endPoint x: 113, endPoint y: 86, distance: 17.6
click at [113, 86] on div "Código Portal: 2019903" at bounding box center [142, 86] width 116 height 6
copy strong "2019903"
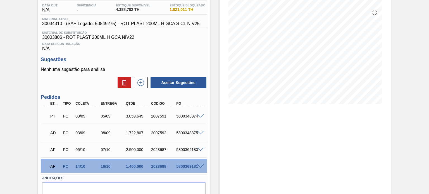
scroll to position [85, 0]
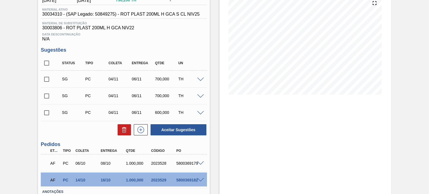
scroll to position [53, 0]
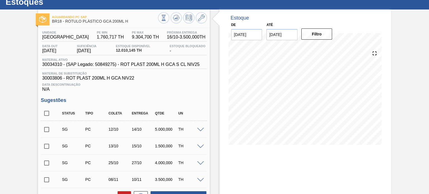
scroll to position [84, 0]
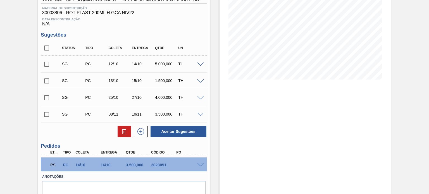
drag, startPoint x: 197, startPoint y: 162, endPoint x: 194, endPoint y: 161, distance: 3.1
click at [197, 162] on div "PS PC 14/10 16/10 3.500,000 2023051" at bounding box center [122, 164] width 151 height 11
click at [196, 164] on div at bounding box center [201, 165] width 11 height 4
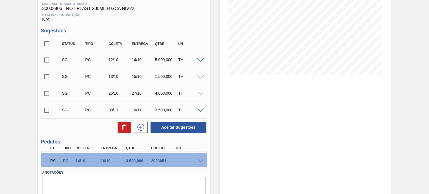
scroll to position [108, 0]
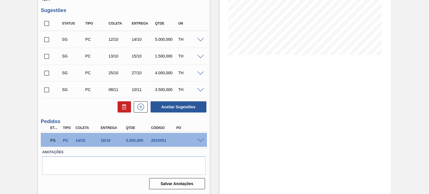
click at [198, 140] on span at bounding box center [200, 141] width 7 height 4
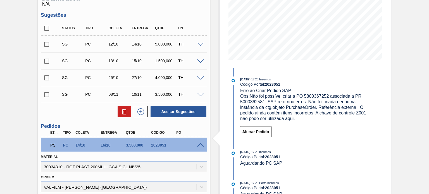
scroll to position [243, 0]
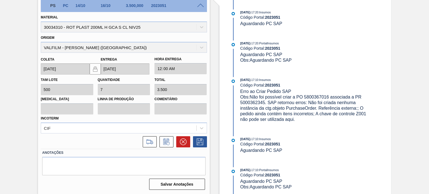
click at [140, 142] on div at bounding box center [148, 141] width 17 height 11
click at [148, 142] on icon at bounding box center [149, 142] width 9 height 7
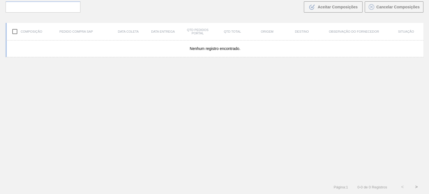
scroll to position [40, 0]
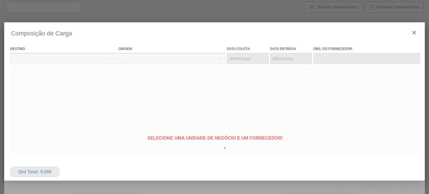
type coleta "[DATE]"
type entrega "[DATE]"
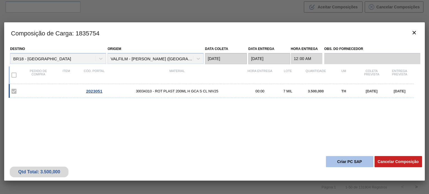
click at [349, 161] on button "Criar PC SAP" at bounding box center [349, 161] width 47 height 11
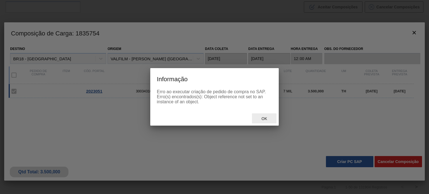
click at [263, 117] on span "Ok" at bounding box center [264, 118] width 15 height 4
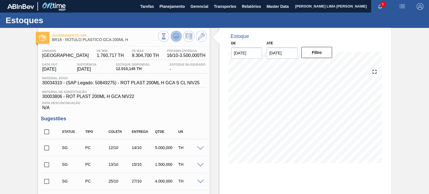
click at [175, 37] on icon at bounding box center [176, 36] width 4 height 3
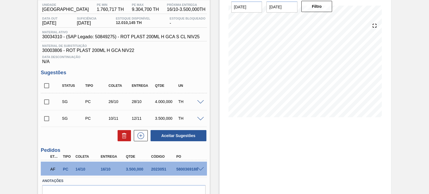
scroll to position [56, 0]
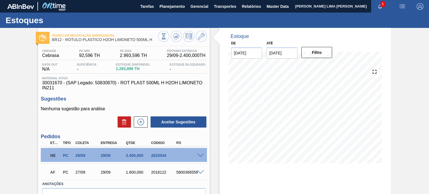
scroll to position [46, 0]
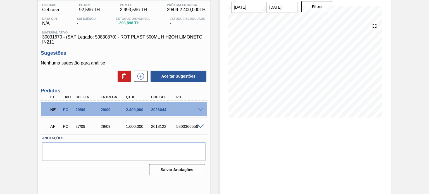
click at [199, 109] on span at bounding box center [200, 110] width 7 height 4
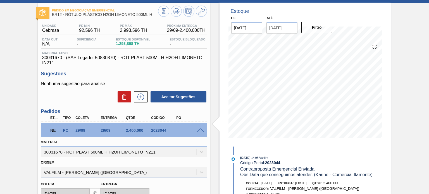
scroll to position [0, 0]
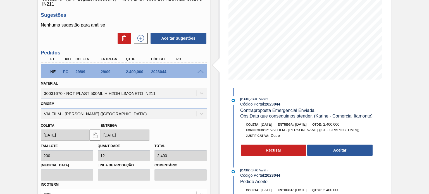
click at [200, 74] on div "NE PC 29/09 29/09 2.400,000 2023044" at bounding box center [124, 71] width 166 height 14
click at [200, 72] on span at bounding box center [200, 72] width 7 height 4
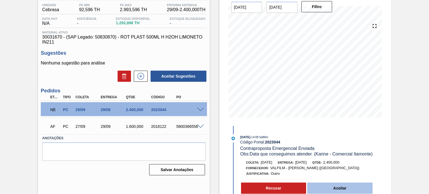
click at [339, 191] on button "Aceitar" at bounding box center [339, 188] width 65 height 11
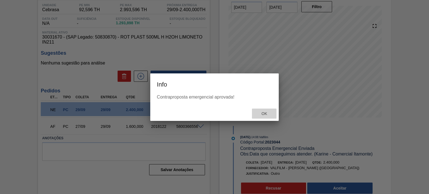
click at [266, 118] on div "Ok" at bounding box center [264, 114] width 25 height 10
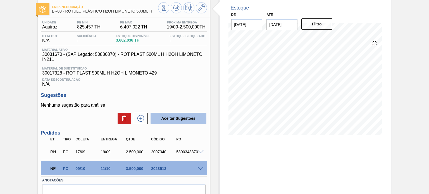
scroll to position [56, 0]
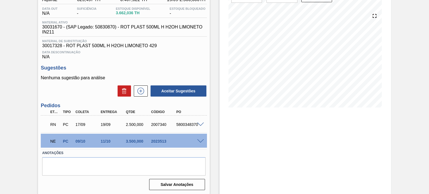
click at [202, 142] on span at bounding box center [200, 141] width 7 height 4
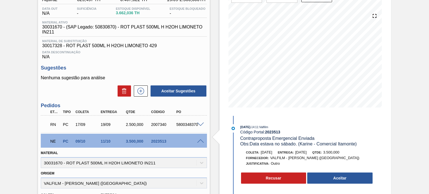
click at [307, 154] on span "[DATE]" at bounding box center [300, 152] width 11 height 4
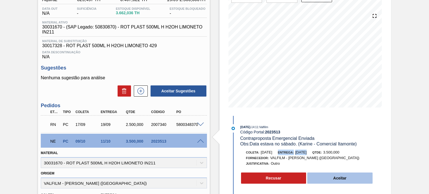
click at [336, 178] on button "Aceitar" at bounding box center [339, 178] width 65 height 11
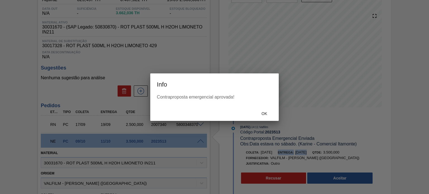
click at [264, 117] on div "Ok" at bounding box center [264, 114] width 25 height 10
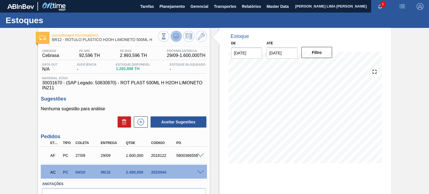
click at [177, 37] on icon at bounding box center [176, 36] width 7 height 7
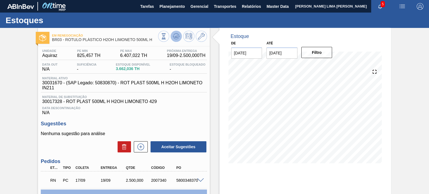
click at [176, 35] on icon at bounding box center [176, 36] width 7 height 7
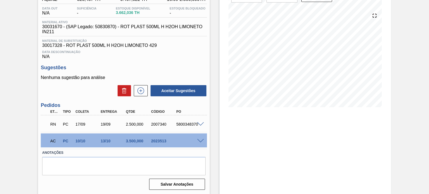
scroll to position [57, 0]
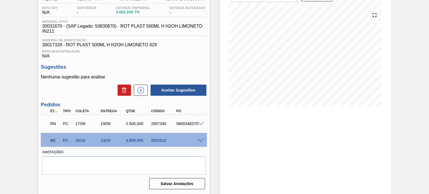
click at [200, 121] on div at bounding box center [201, 123] width 11 height 4
click at [200, 123] on span at bounding box center [200, 124] width 7 height 4
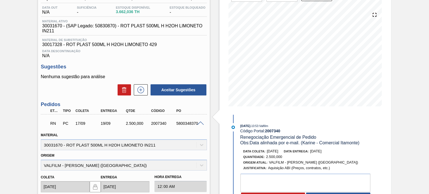
click at [109, 123] on div "19/09" at bounding box center [113, 123] width 28 height 4
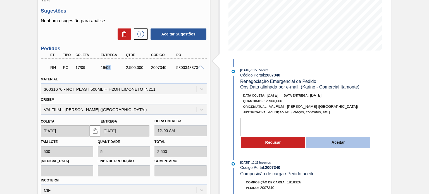
click at [326, 144] on button "Aceitar" at bounding box center [338, 142] width 64 height 11
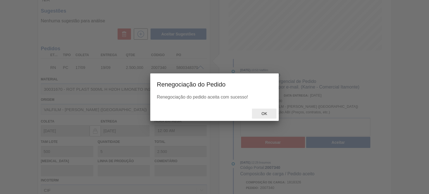
click at [266, 120] on div "Ok" at bounding box center [214, 113] width 129 height 15
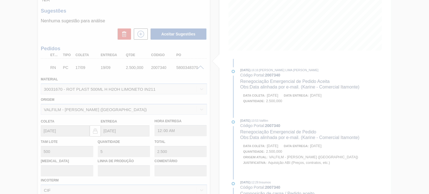
click at [263, 114] on div at bounding box center [214, 97] width 429 height 194
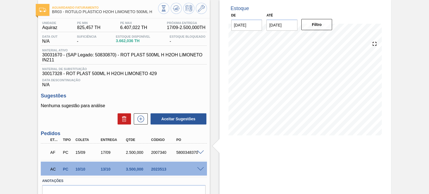
scroll to position [0, 0]
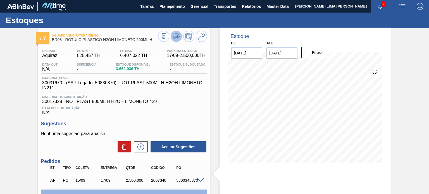
click at [180, 37] on button at bounding box center [176, 36] width 11 height 11
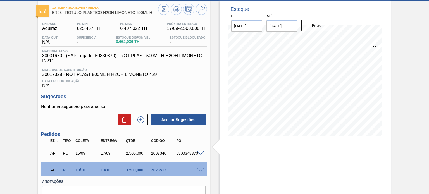
scroll to position [57, 0]
